Goal: Task Accomplishment & Management: Use online tool/utility

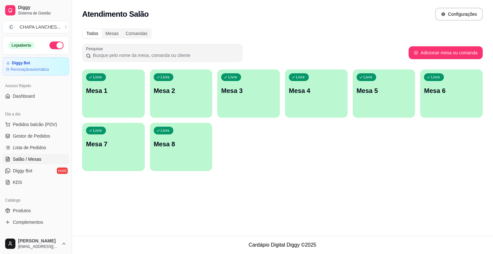
click at [119, 99] on div "Livre Mesa 1" at bounding box center [113, 89] width 63 height 40
click at [39, 133] on span "Gestor de Pedidos" at bounding box center [31, 136] width 37 height 6
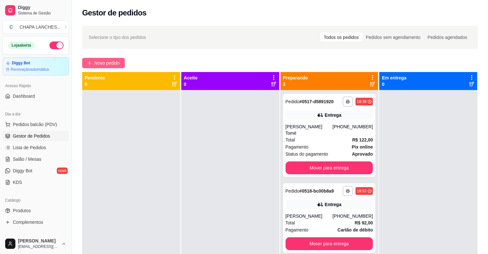
click at [98, 62] on span "Novo pedido" at bounding box center [106, 62] width 25 height 7
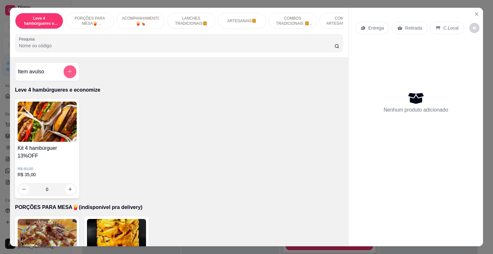
click at [67, 71] on icon "add-separate-item" at bounding box center [69, 71] width 5 height 5
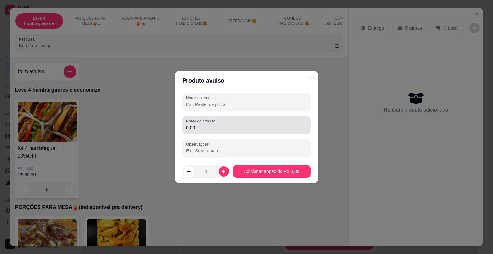
click at [204, 126] on input "0,00" at bounding box center [246, 127] width 121 height 6
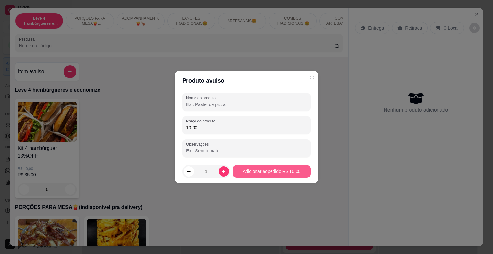
type input "10,00"
click at [268, 168] on button "Adicionar ao pedido R$ 10,00" at bounding box center [272, 171] width 76 height 13
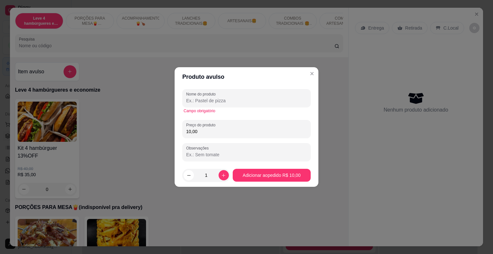
click at [223, 99] on input "Nome do produto" at bounding box center [246, 100] width 121 height 6
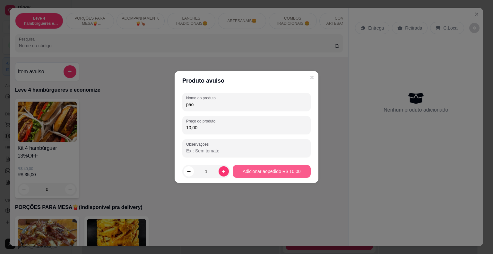
type input "pao"
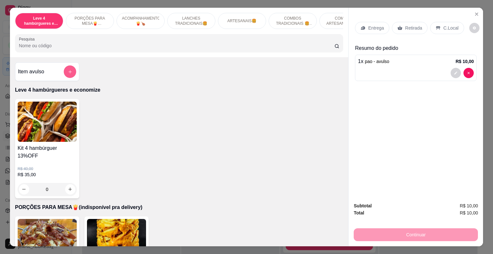
click at [71, 74] on button "add-separate-item" at bounding box center [70, 71] width 13 height 13
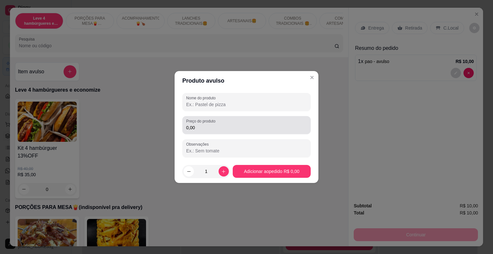
click at [230, 124] on div "0,00" at bounding box center [246, 124] width 121 height 13
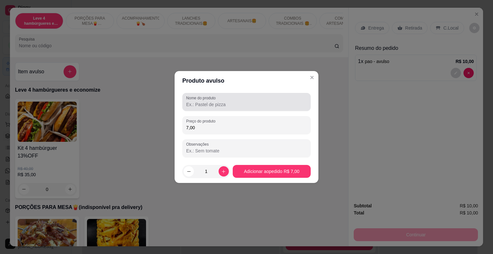
type input "7,00"
click at [220, 102] on input "Nome do produto" at bounding box center [246, 104] width 121 height 6
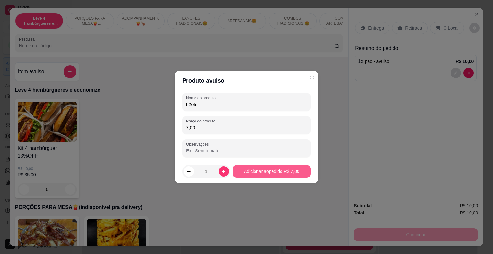
type input "h2oh"
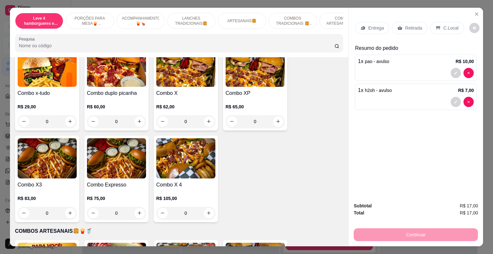
scroll to position [931, 0]
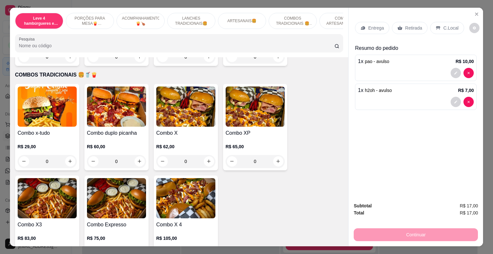
click at [273, 155] on div "0" at bounding box center [255, 161] width 59 height 13
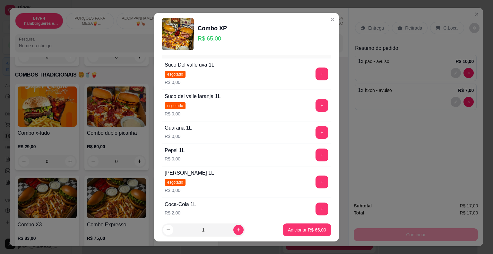
scroll to position [32, 0]
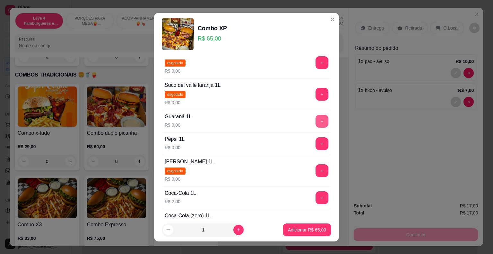
click at [316, 123] on button "+" at bounding box center [322, 121] width 13 height 13
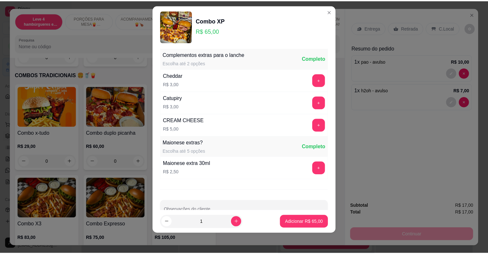
scroll to position [239, 0]
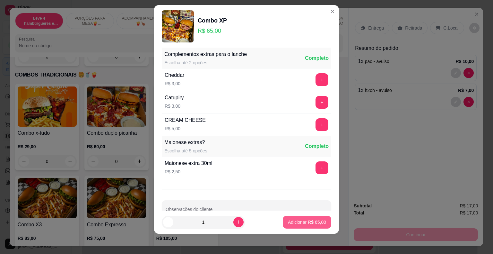
click at [302, 218] on button "Adicionar R$ 65,00" at bounding box center [307, 221] width 48 height 13
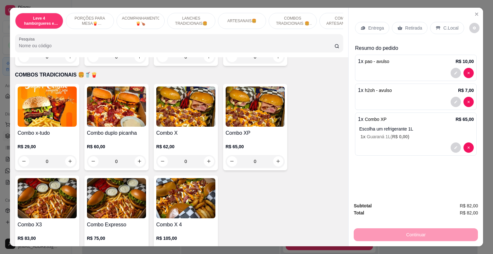
click at [406, 27] on p "Retirada" at bounding box center [413, 28] width 17 height 6
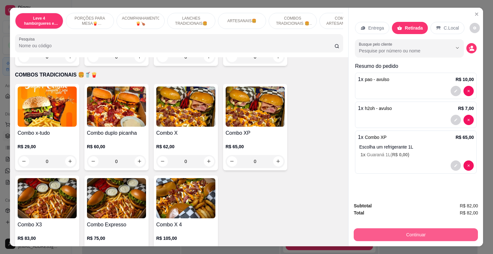
click at [395, 233] on button "Continuar" at bounding box center [416, 234] width 124 height 13
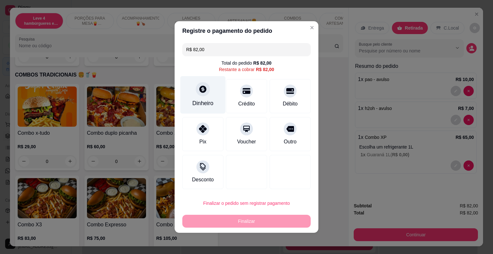
click at [200, 96] on div at bounding box center [203, 89] width 14 height 14
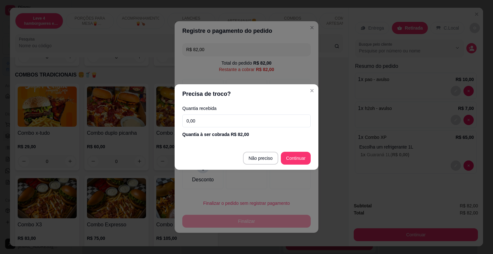
click at [212, 119] on input "0,00" at bounding box center [246, 120] width 128 height 13
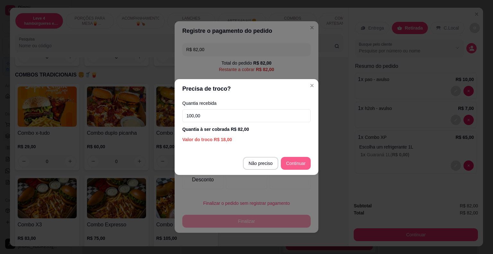
type input "100,00"
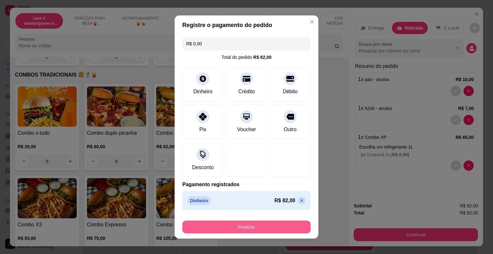
click at [280, 227] on button "Finalizar" at bounding box center [246, 226] width 128 height 13
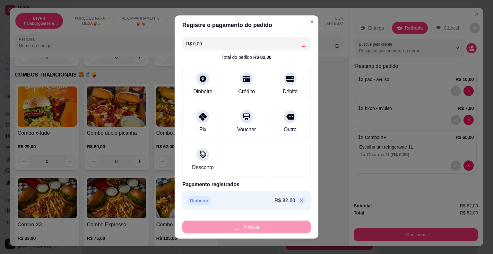
type input "-R$ 82,00"
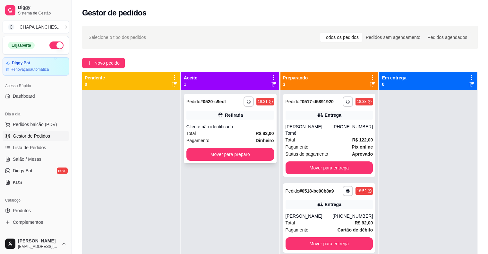
click at [232, 135] on div "Total R$ 82,00" at bounding box center [231, 133] width 88 height 7
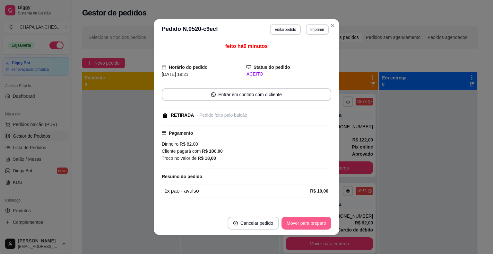
click at [308, 224] on button "Mover para preparo" at bounding box center [307, 222] width 50 height 13
click at [309, 223] on button "Mover para retirada disponível" at bounding box center [295, 222] width 71 height 13
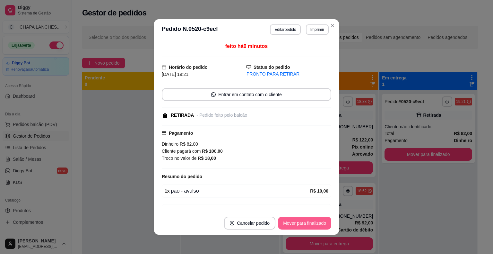
click at [306, 221] on button "Mover para finalizado" at bounding box center [304, 222] width 53 height 13
